Goal: Use online tool/utility: Use online tool/utility

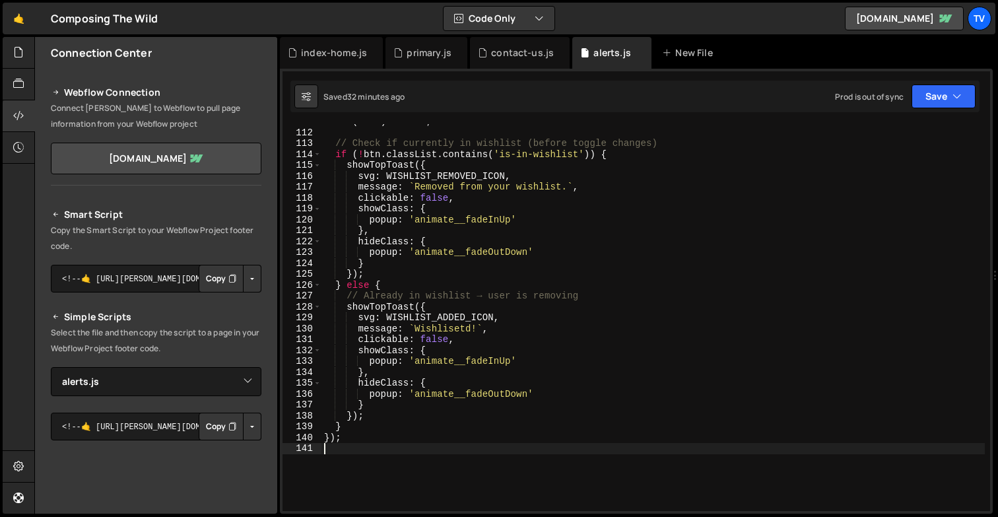
select select "45627"
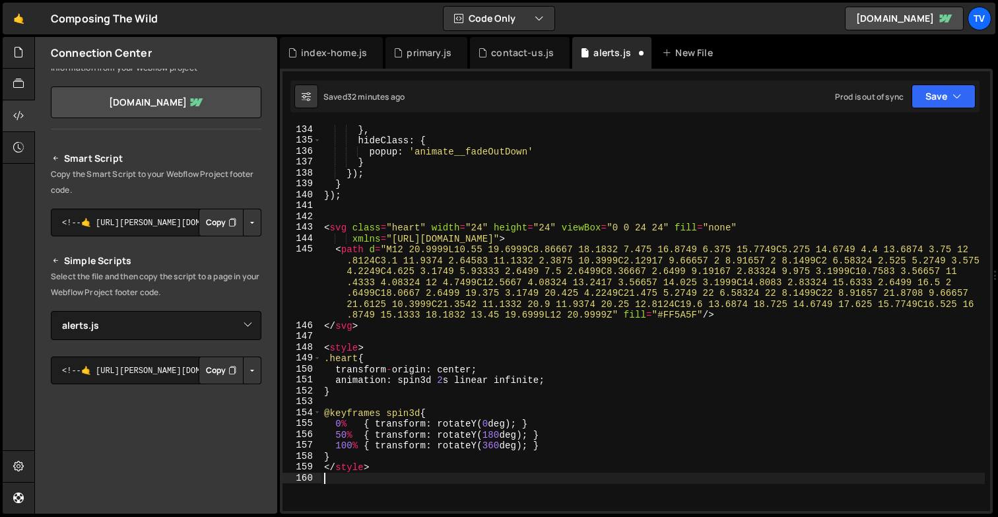
scroll to position [1961, 0]
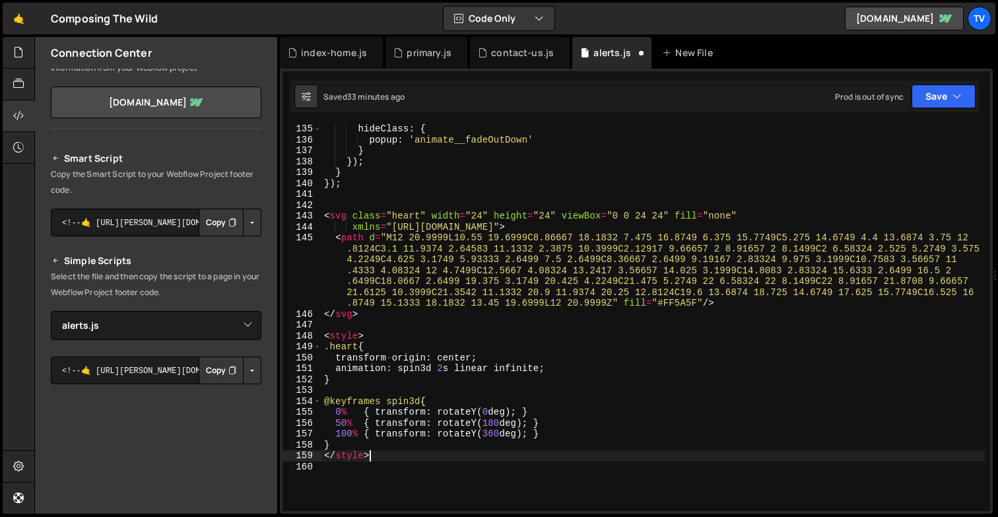
click at [371, 456] on div "hideClass : { popup : 'animate__fadeOutDown' } }) ; } }) ; < svg class = "heart…" at bounding box center [652, 327] width 663 height 409
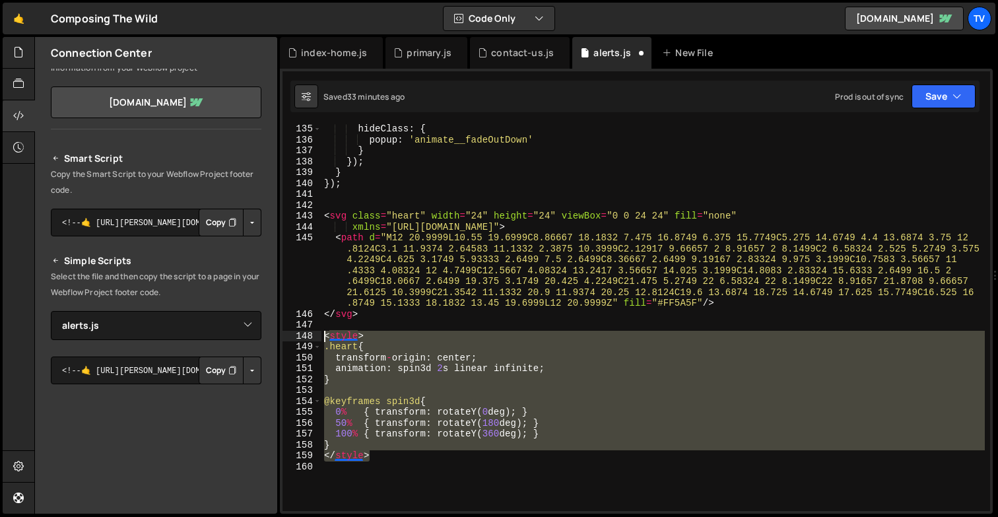
drag, startPoint x: 371, startPoint y: 456, endPoint x: 316, endPoint y: 337, distance: 131.1
click at [316, 337] on div "</style> 135 136 137 138 139 140 141 142 143 144 145 146 147 148 149 150 151 15…" at bounding box center [637, 317] width 708 height 387
type textarea "<style> .heart {"
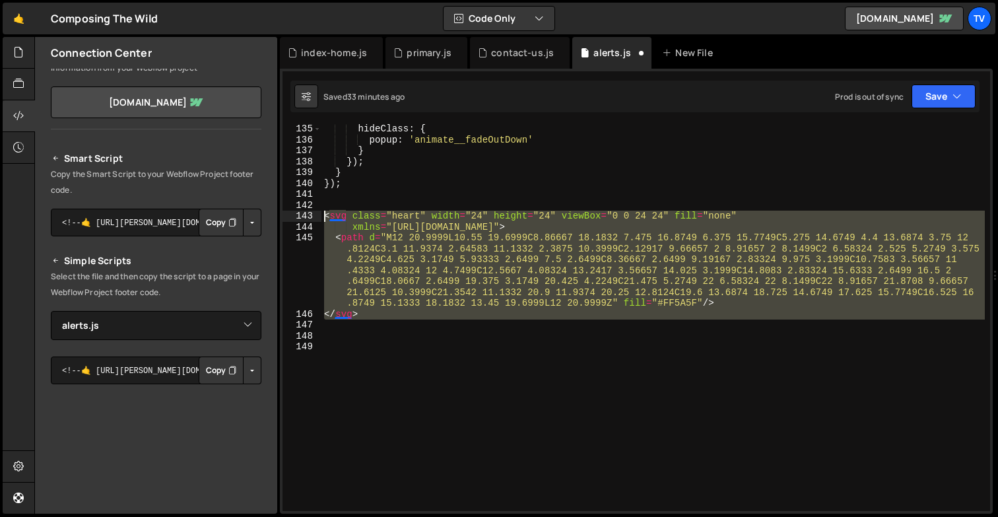
drag, startPoint x: 387, startPoint y: 324, endPoint x: 316, endPoint y: 217, distance: 128.1
click at [316, 217] on div "135 136 137 138 139 140 141 142 143 144 145 146 147 148 149 hideClass : { popup…" at bounding box center [637, 317] width 708 height 387
type textarea "<svg class="heart" width="24" height="24" viewBox="0 0 24 24" fill="none" xmlns…"
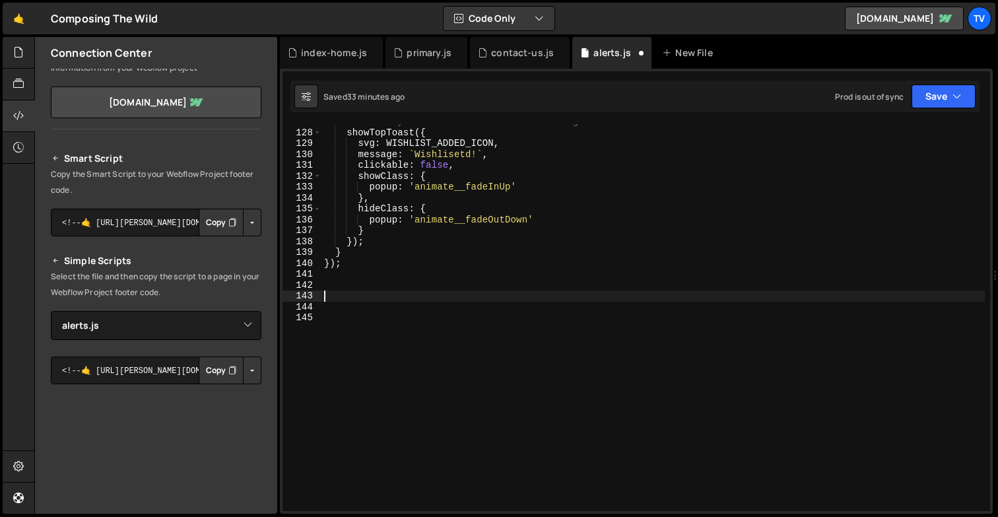
click at [339, 321] on div "// Already in wishlist → user is removing showTopToast ({ svg : WISHLIST_ADDED_…" at bounding box center [652, 320] width 663 height 409
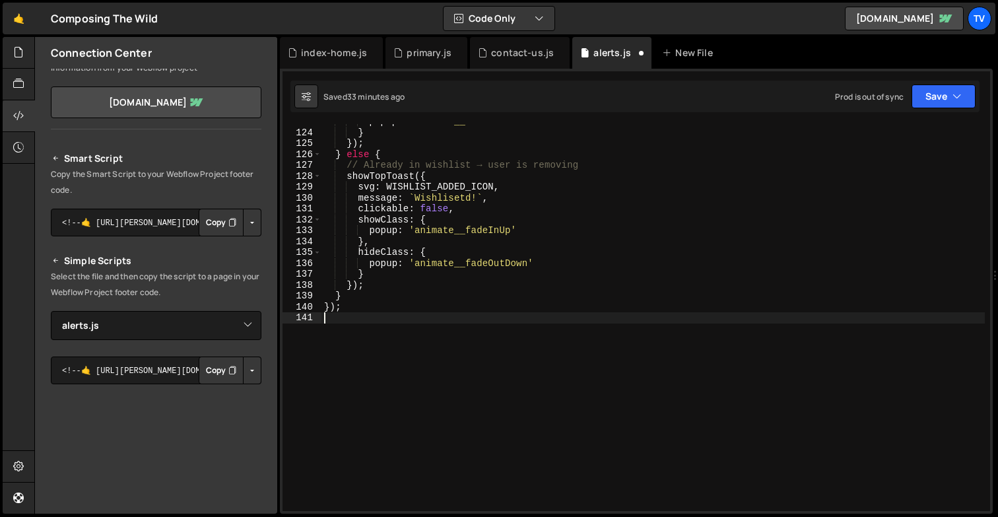
type textarea "});"
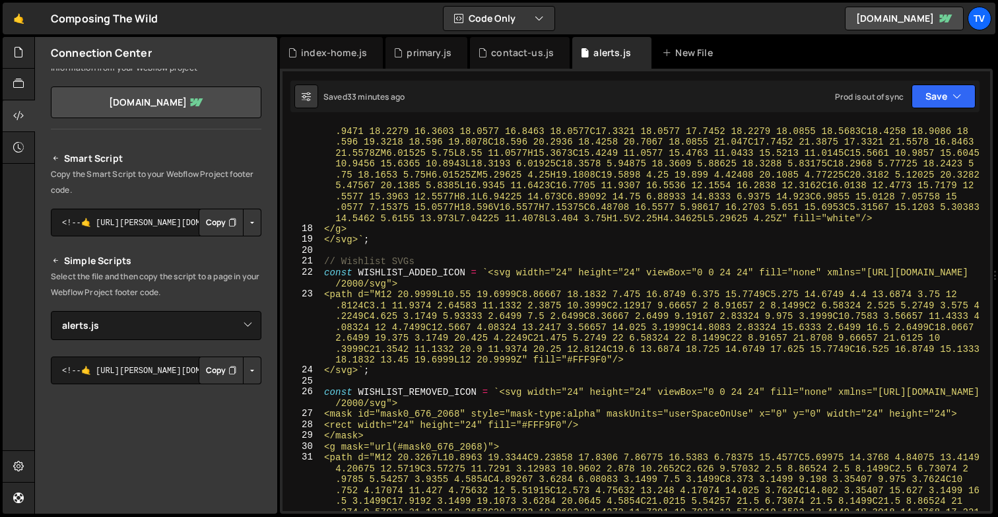
scroll to position [374, 0]
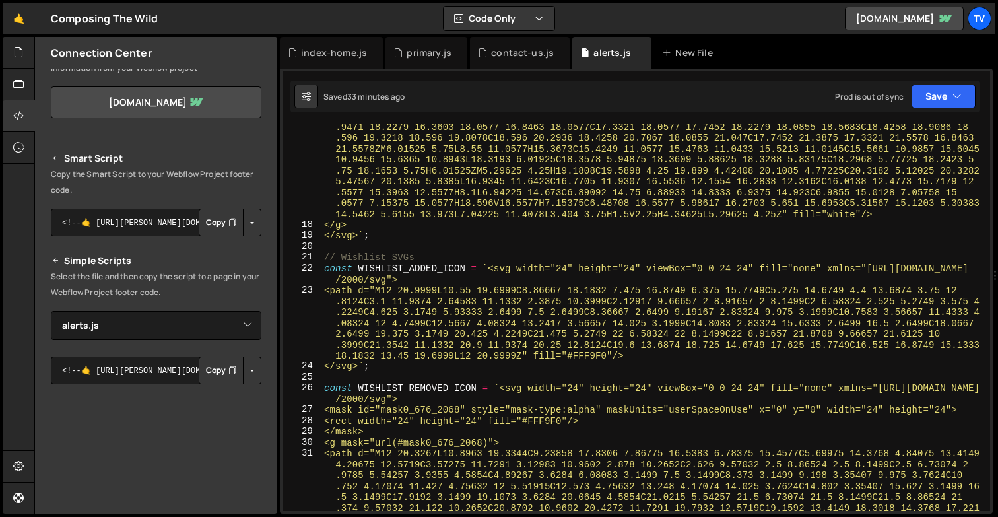
click at [459, 372] on div "<path d="M7.15375 21.5578C6.66792 21.5578 6.25483 21.3875 5.9145 21.047C5.57417…" at bounding box center [652, 407] width 663 height 681
click at [511, 267] on div "<path d="M7.15375 21.5578C6.66792 21.5578 6.25483 21.3875 5.9145 21.047C5.57417…" at bounding box center [652, 407] width 663 height 681
drag, startPoint x: 518, startPoint y: 269, endPoint x: 589, endPoint y: 269, distance: 70.6
click at [589, 269] on div "<path d="M7.15375 21.5578C6.66792 21.5578 6.25483 21.3875 5.9145 21.047C5.57417…" at bounding box center [652, 407] width 663 height 681
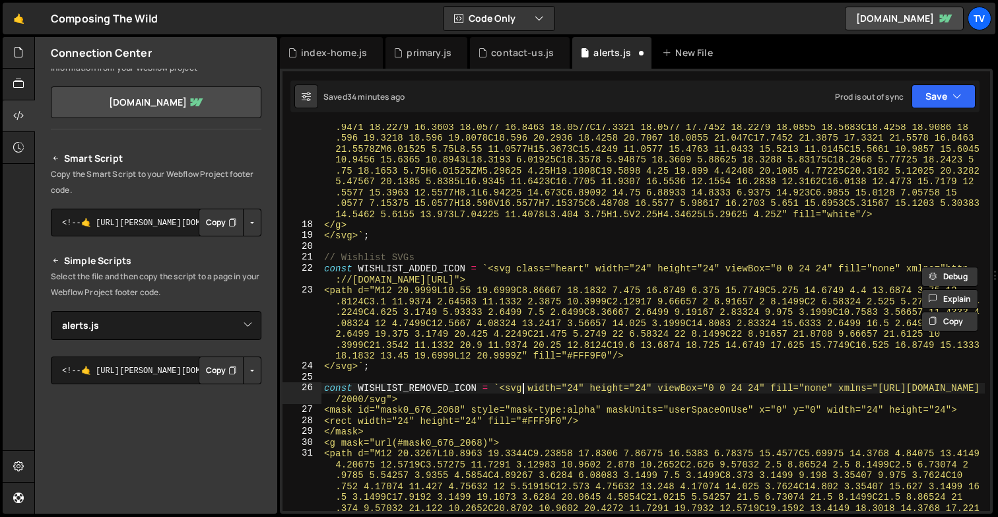
click at [525, 386] on div "<path d="M7.15375 21.5578C6.66792 21.5578 6.25483 21.3875 5.9145 21.047C5.57417…" at bounding box center [652, 407] width 663 height 681
paste textarea "class="heart""
type textarea "const WISHLIST_REMOVED_ICON = `<svg class="heart" width="24" height="24" viewBo…"
